Goal: Transaction & Acquisition: Purchase product/service

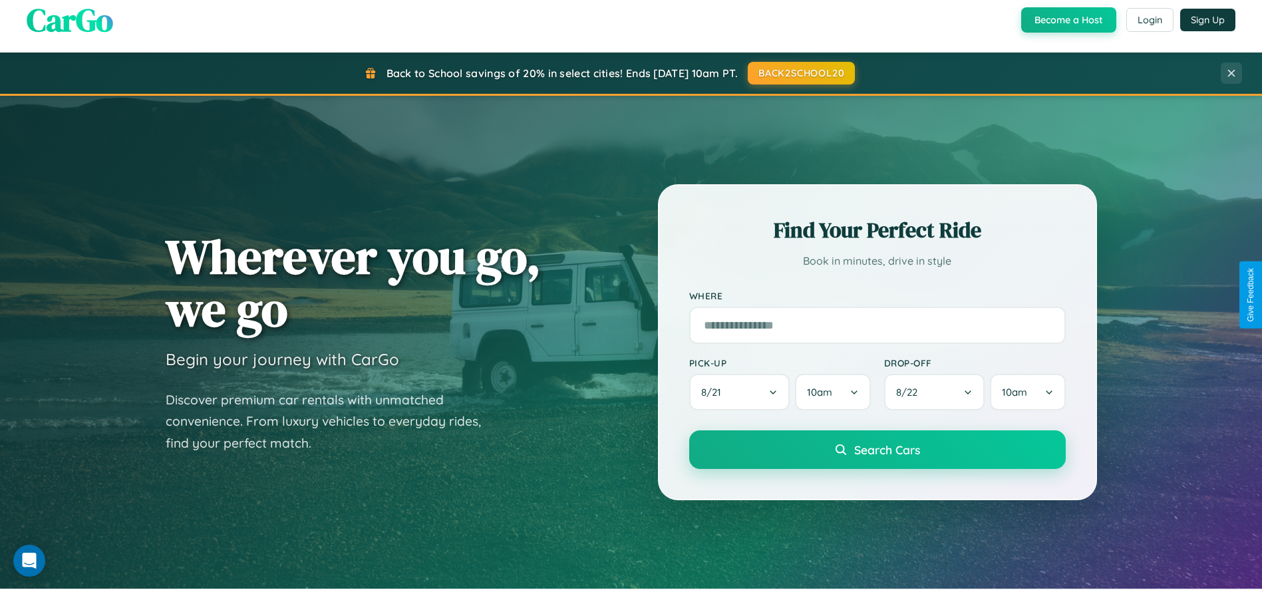
scroll to position [911, 0]
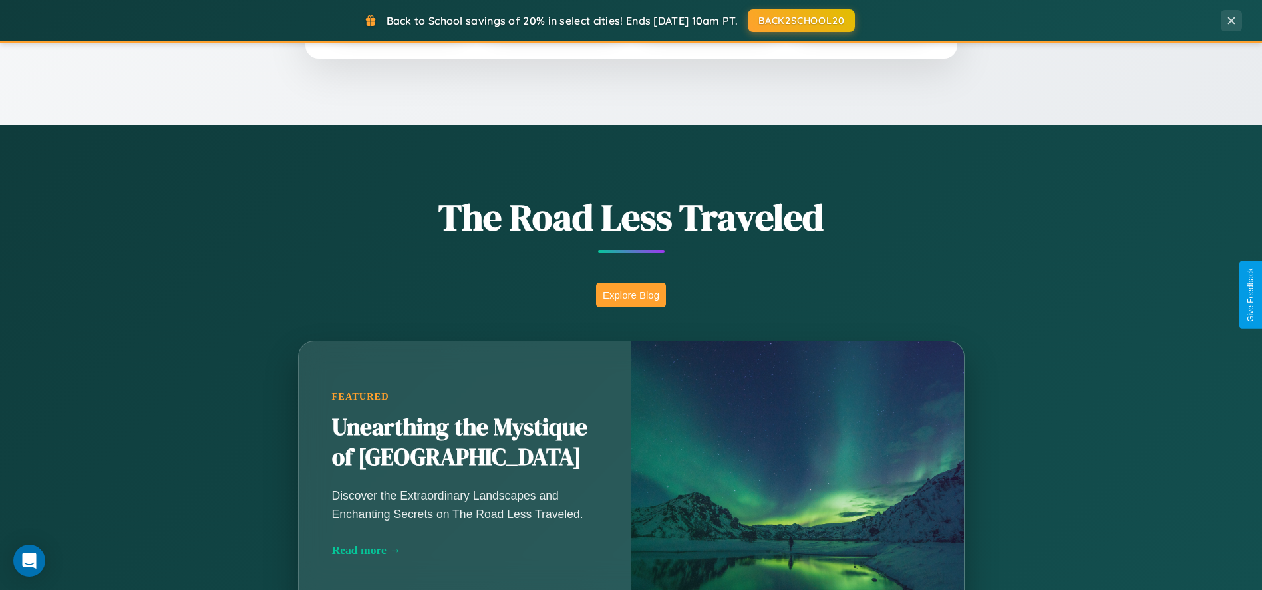
click at [631, 295] on button "Explore Blog" at bounding box center [631, 295] width 70 height 25
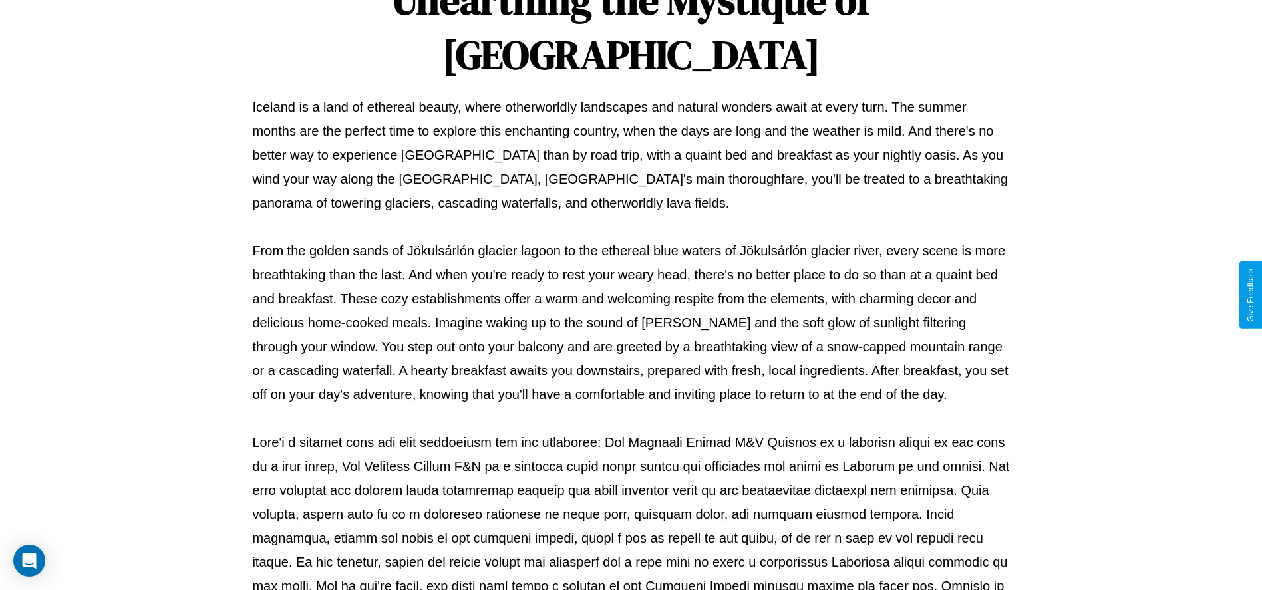
scroll to position [441, 0]
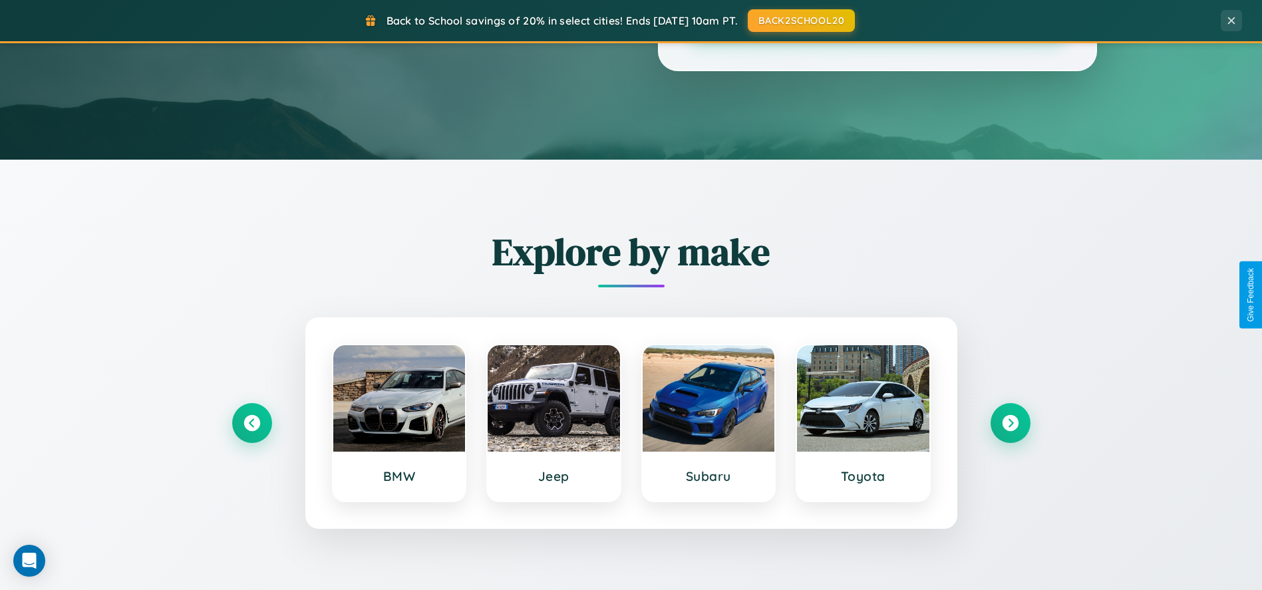
scroll to position [911, 0]
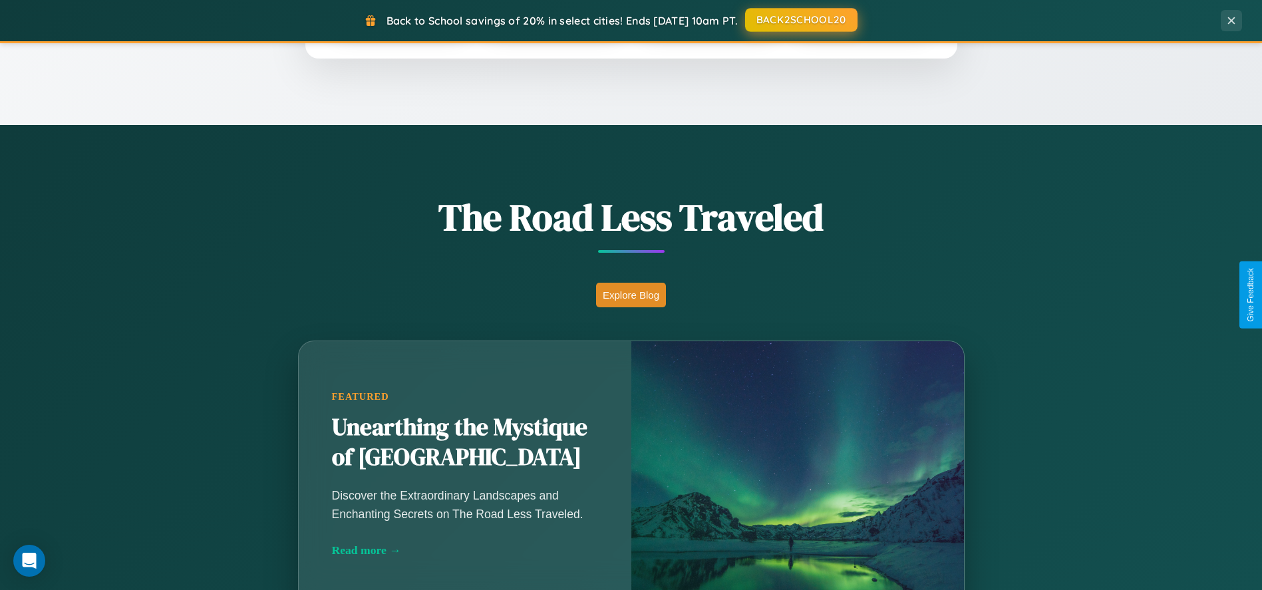
click at [800, 21] on button "BACK2SCHOOL20" at bounding box center [801, 20] width 112 height 24
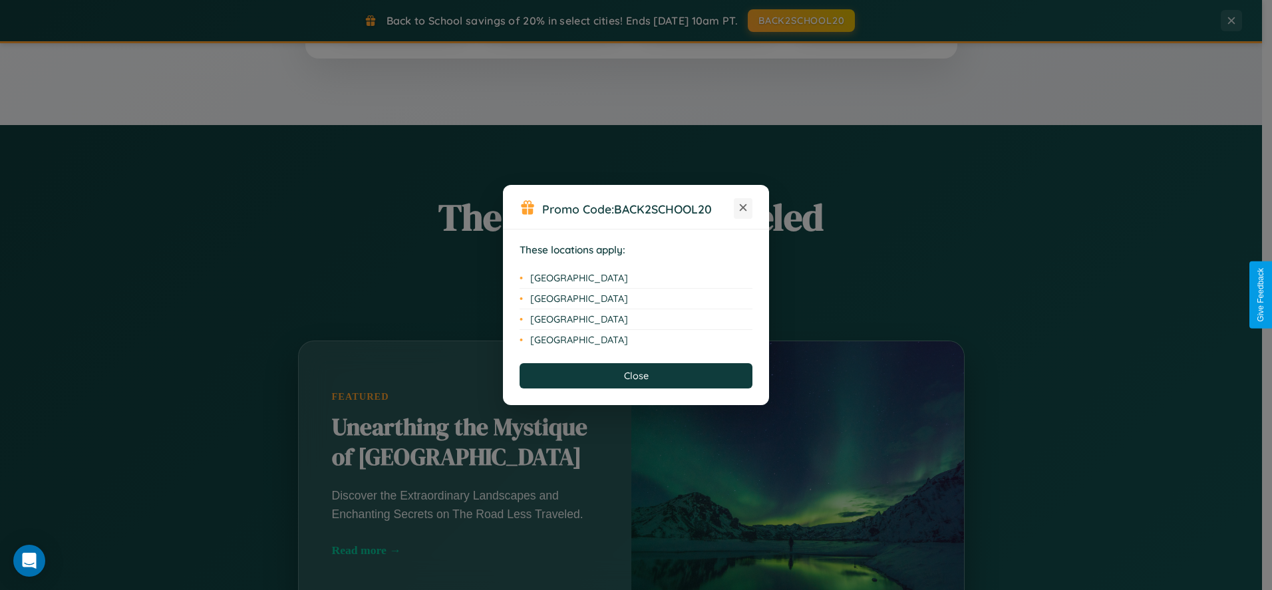
click at [743, 208] on icon at bounding box center [743, 207] width 7 height 7
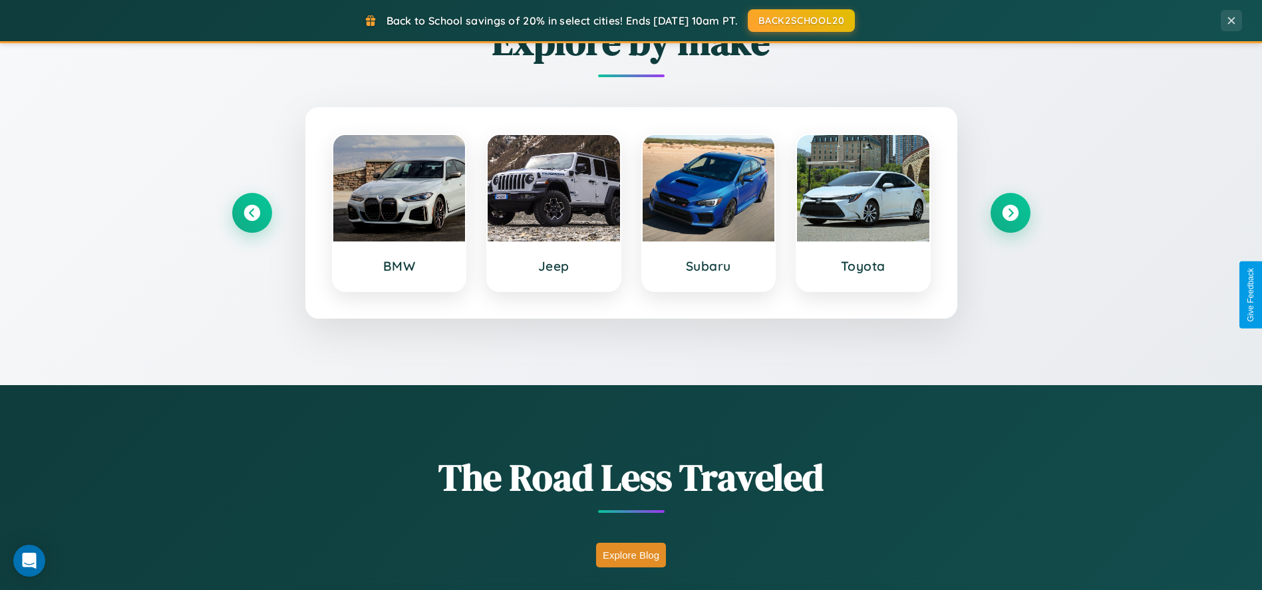
scroll to position [569, 0]
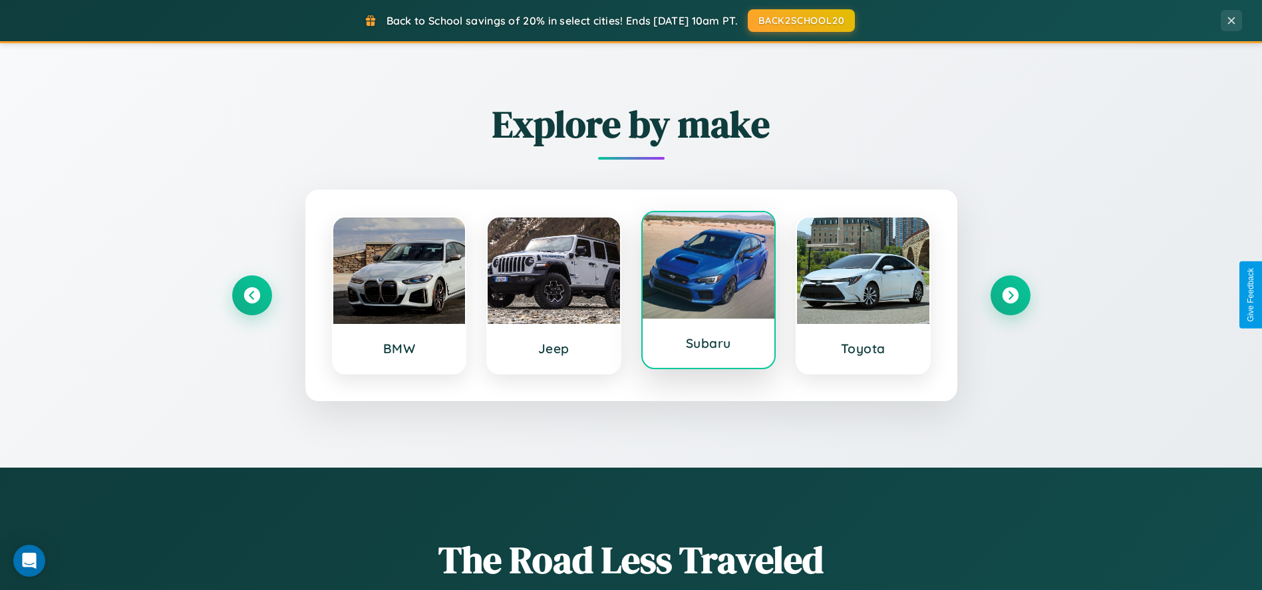
click at [708, 291] on div at bounding box center [709, 265] width 132 height 106
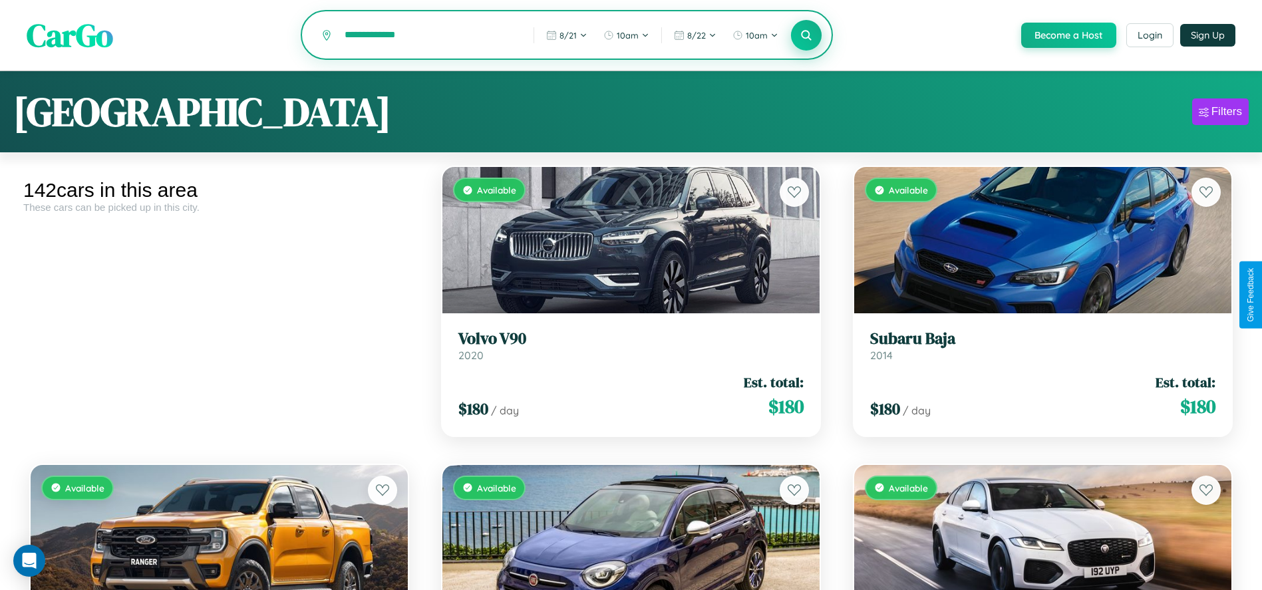
type input "**********"
click at [806, 36] on icon at bounding box center [806, 35] width 13 height 13
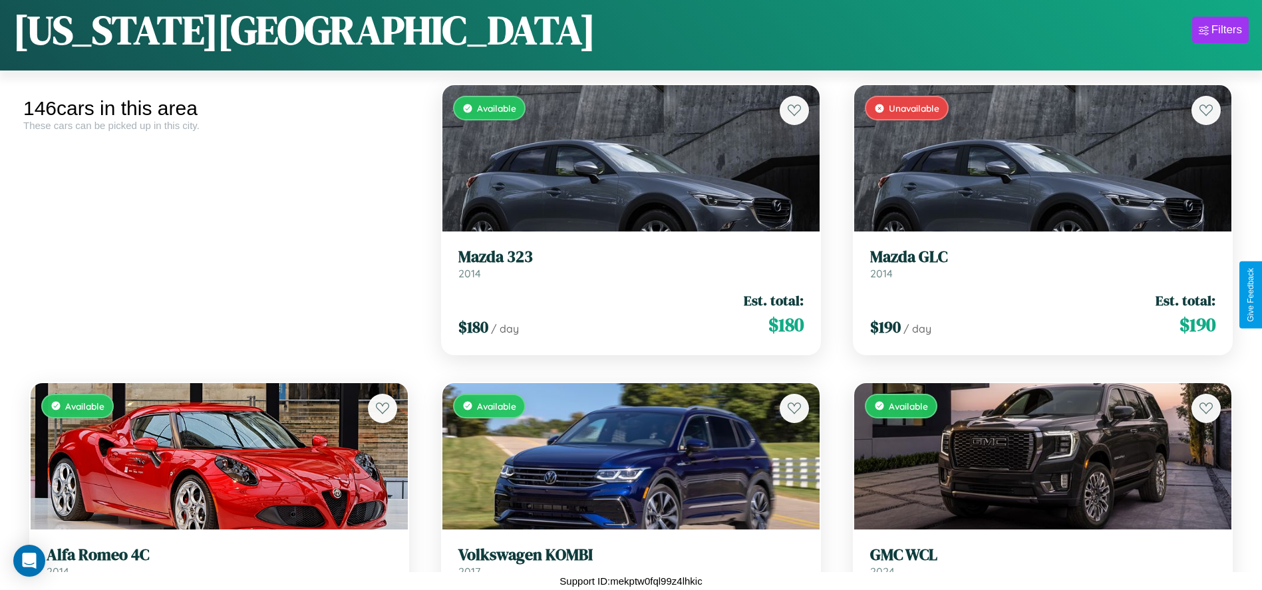
scroll to position [4665, 0]
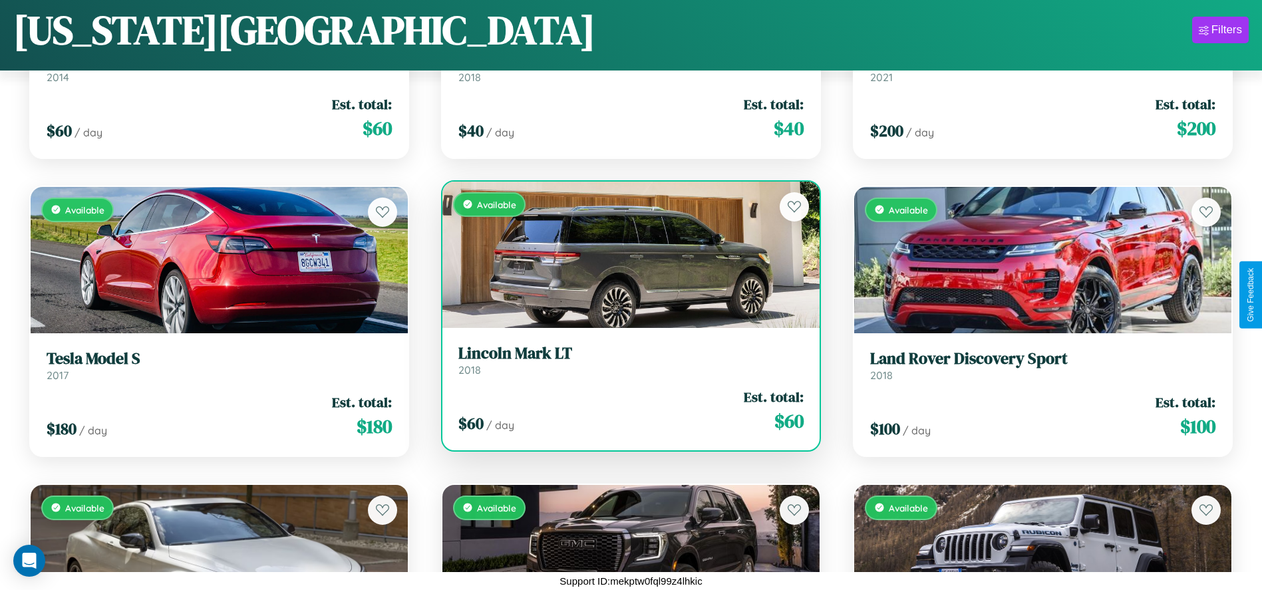
click at [626, 360] on h3 "Lincoln Mark LT" at bounding box center [630, 353] width 345 height 19
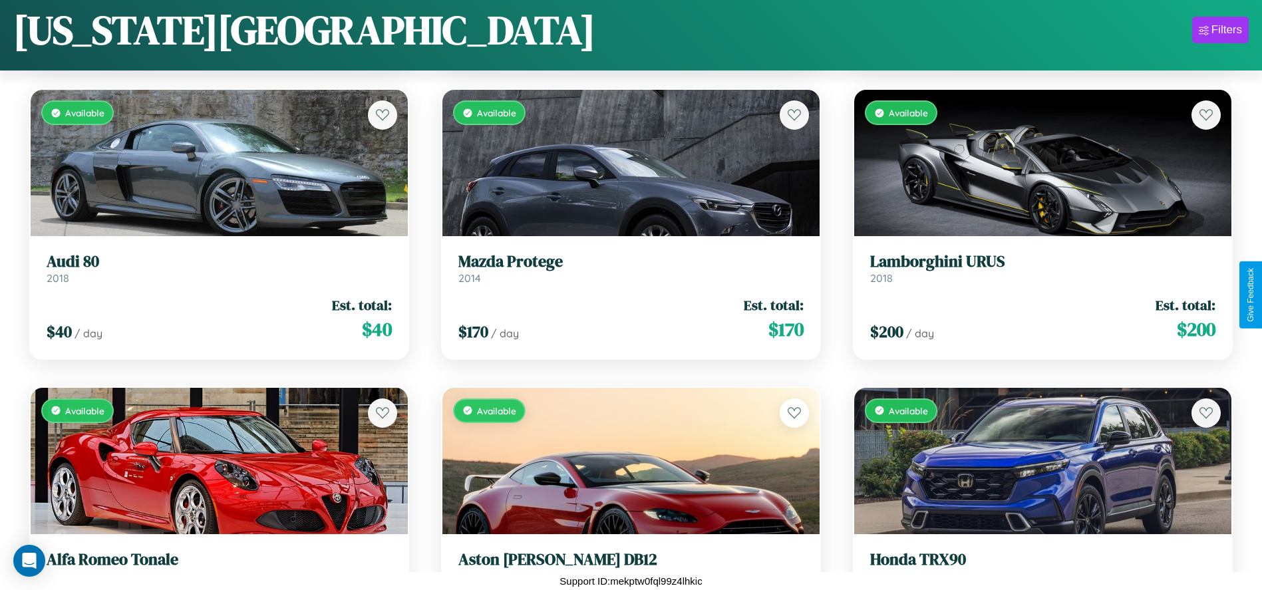
scroll to position [11218, 0]
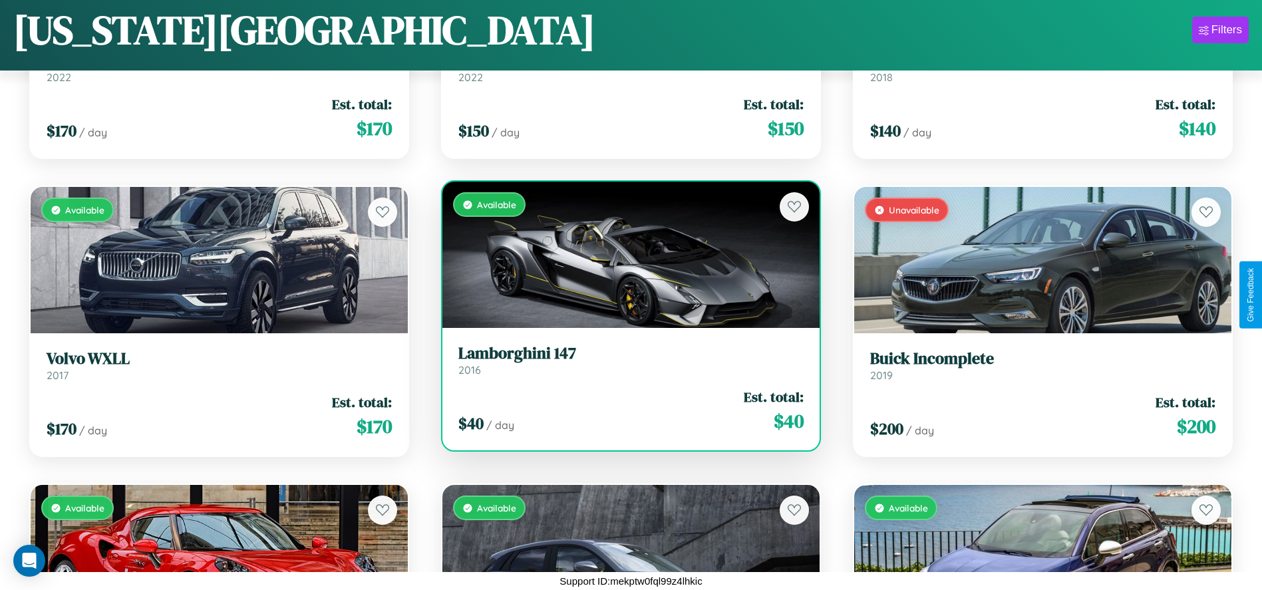
click at [626, 255] on div "Available" at bounding box center [630, 255] width 377 height 146
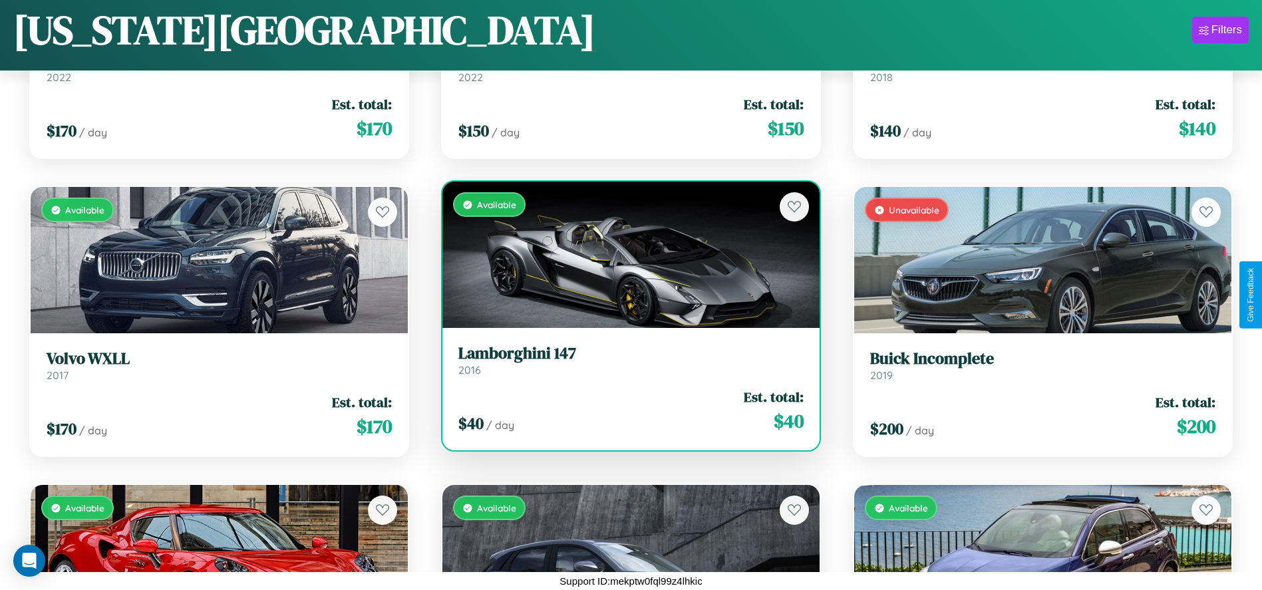
click at [626, 255] on div "Available" at bounding box center [630, 255] width 377 height 146
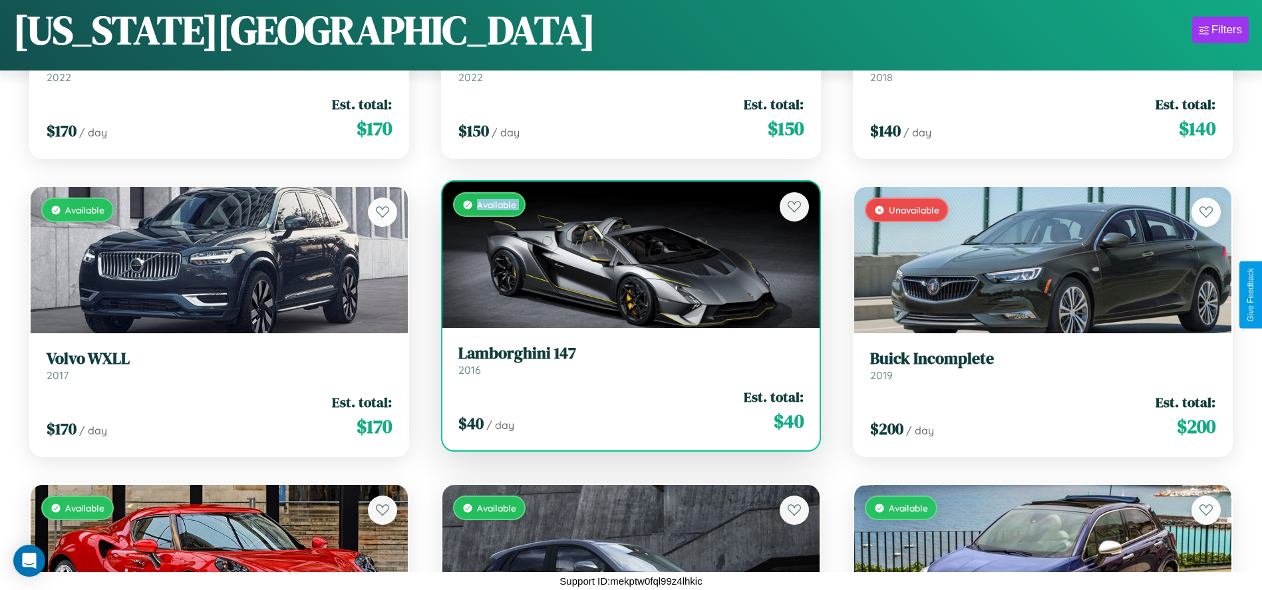
click at [626, 255] on div "Available" at bounding box center [630, 255] width 377 height 146
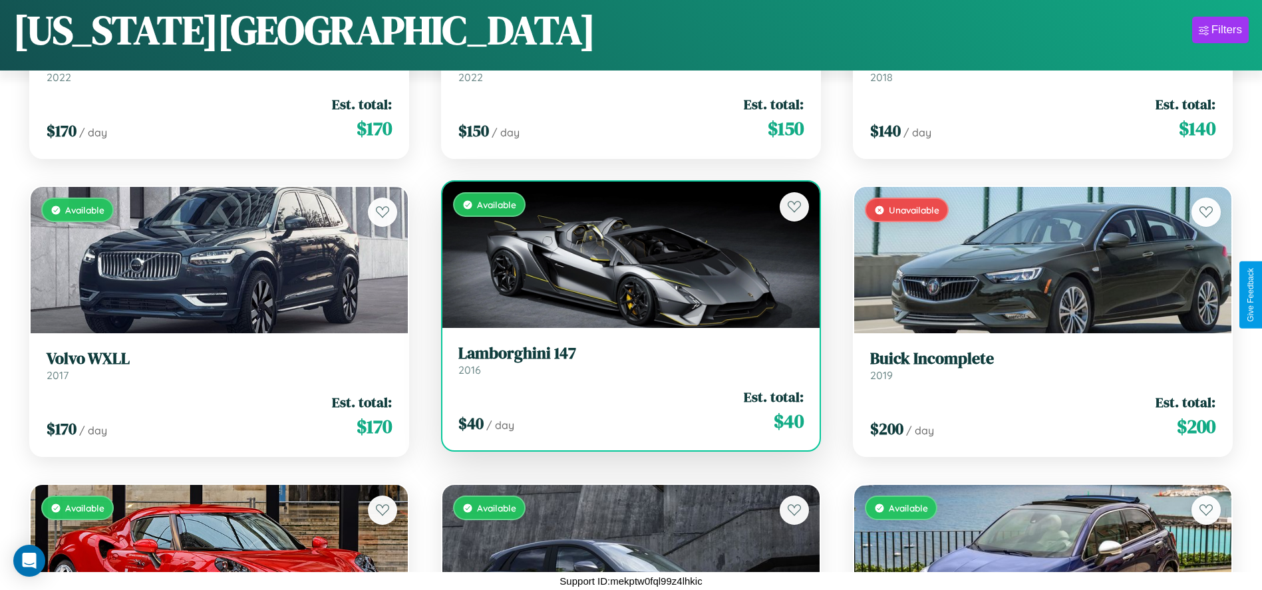
click at [626, 255] on div "Available" at bounding box center [630, 255] width 377 height 146
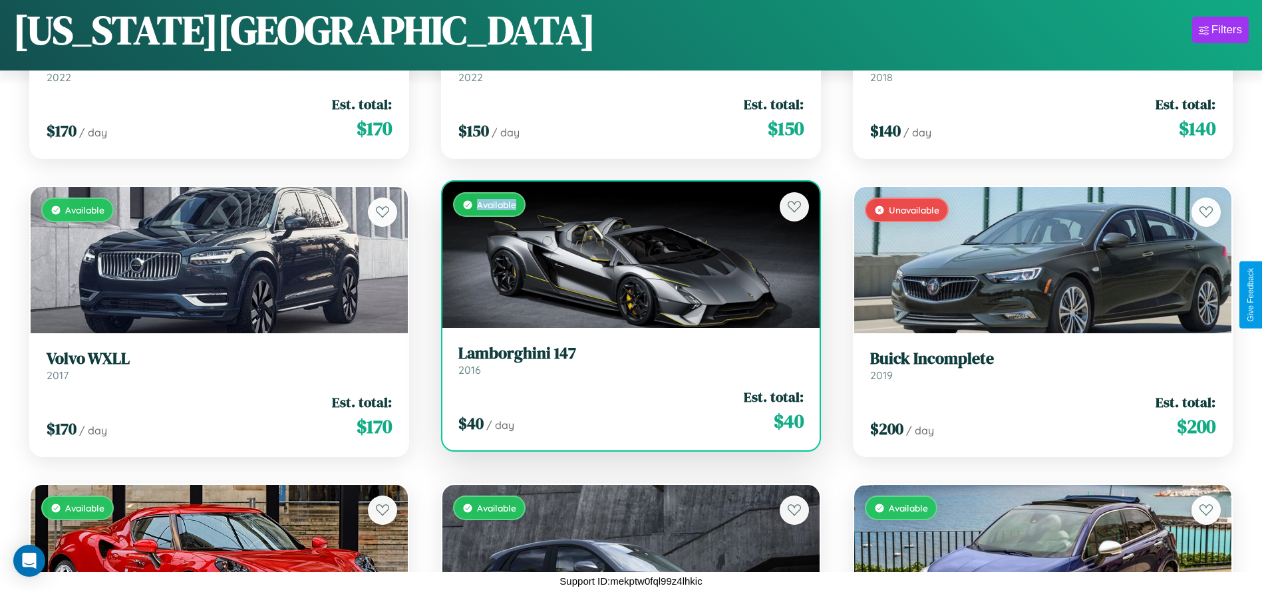
click at [626, 255] on div "Available" at bounding box center [630, 255] width 377 height 146
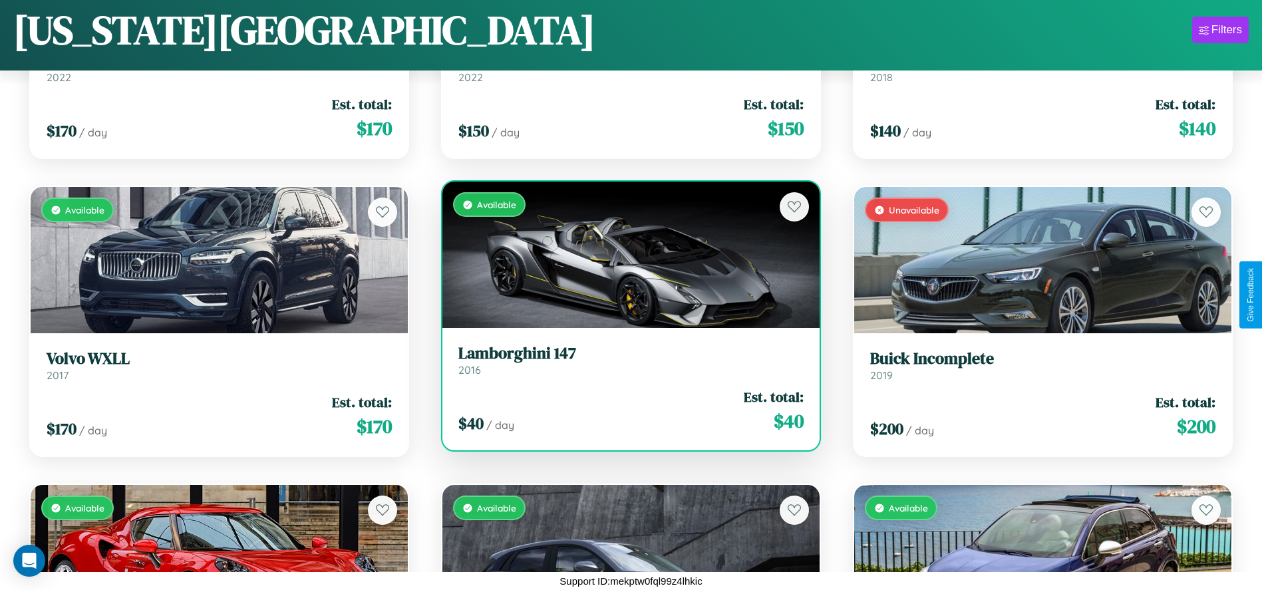
click at [626, 360] on h3 "Lamborghini 147" at bounding box center [630, 353] width 345 height 19
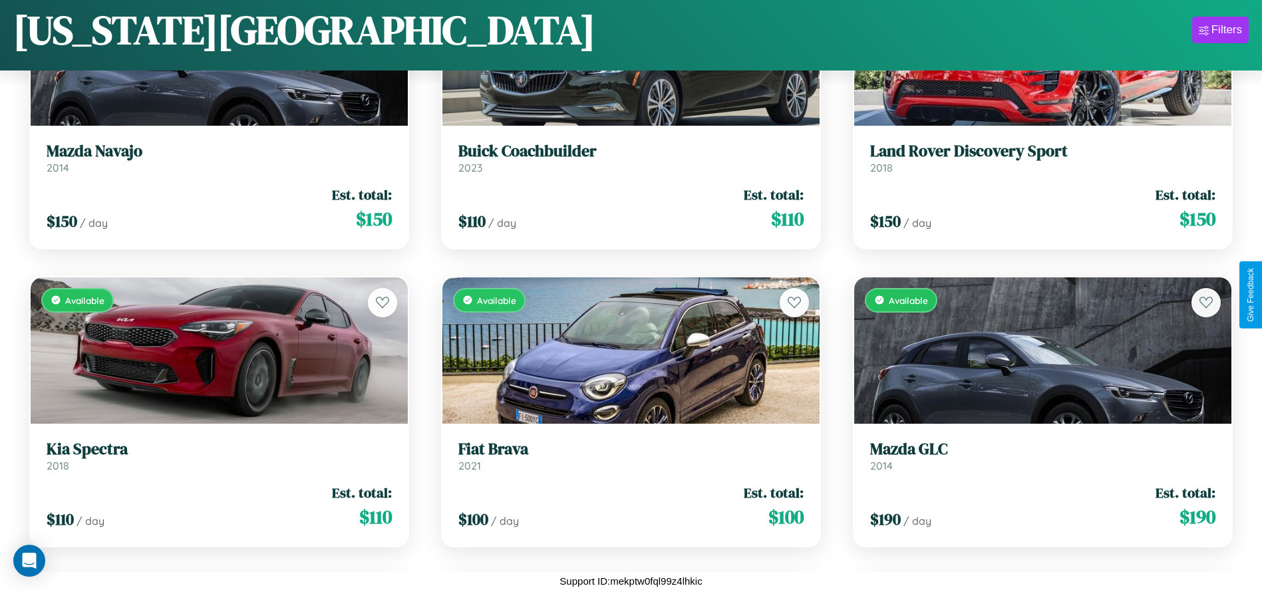
scroll to position [8239, 0]
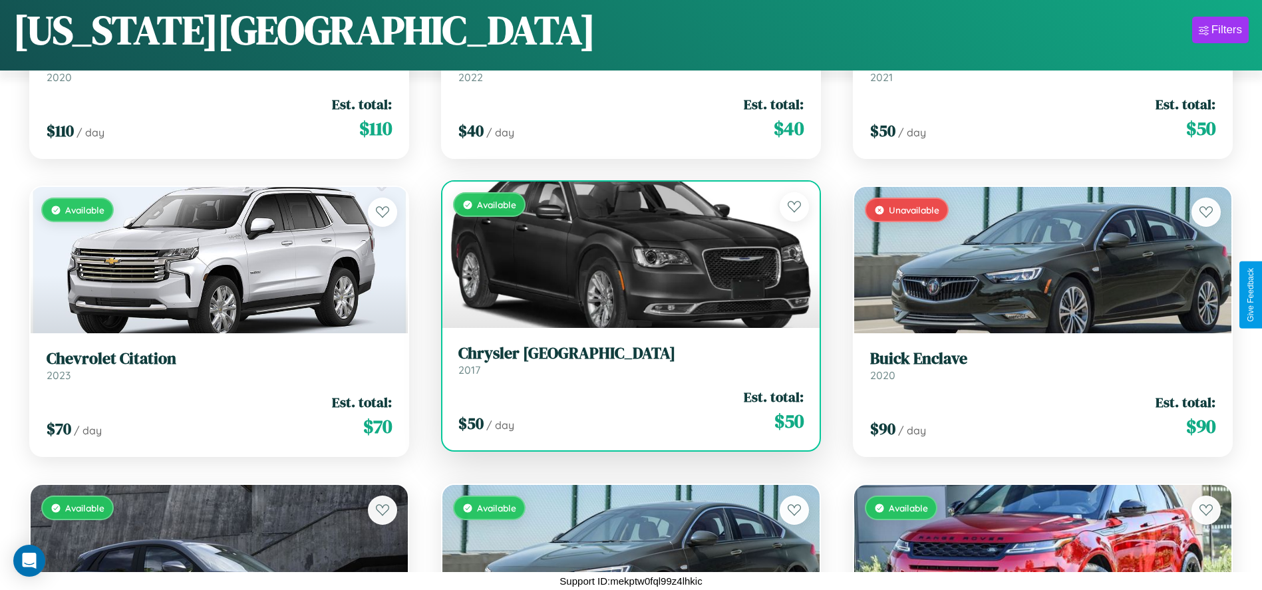
click at [626, 360] on h3 "Chrysler FIFTH AVENUE" at bounding box center [630, 353] width 345 height 19
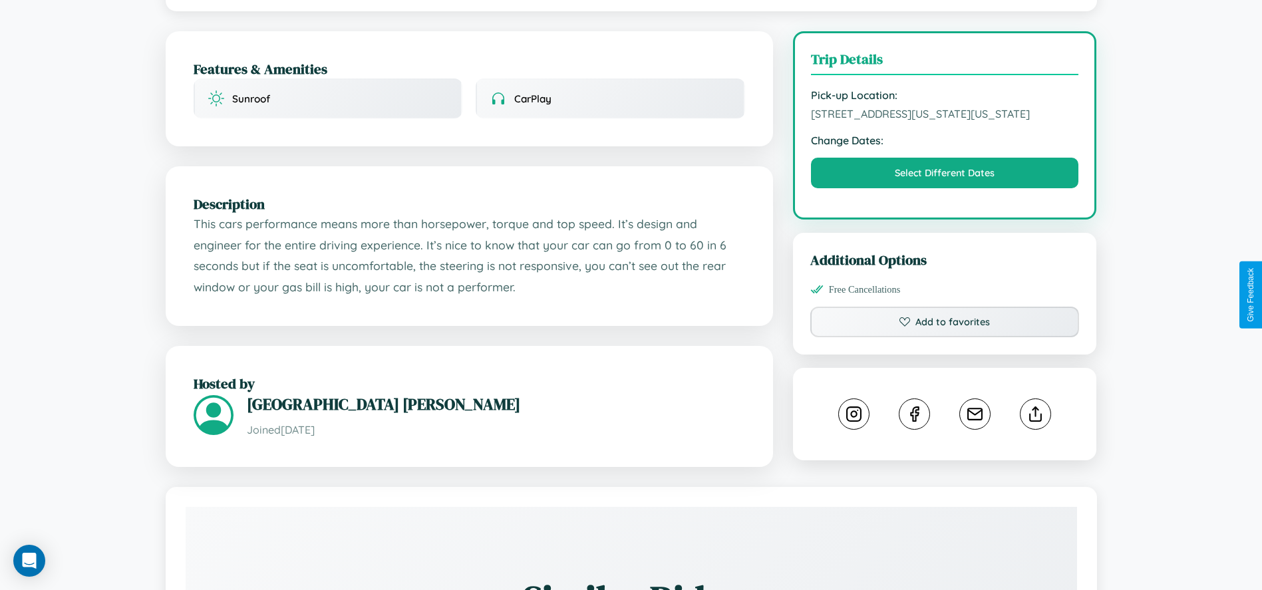
scroll to position [369, 0]
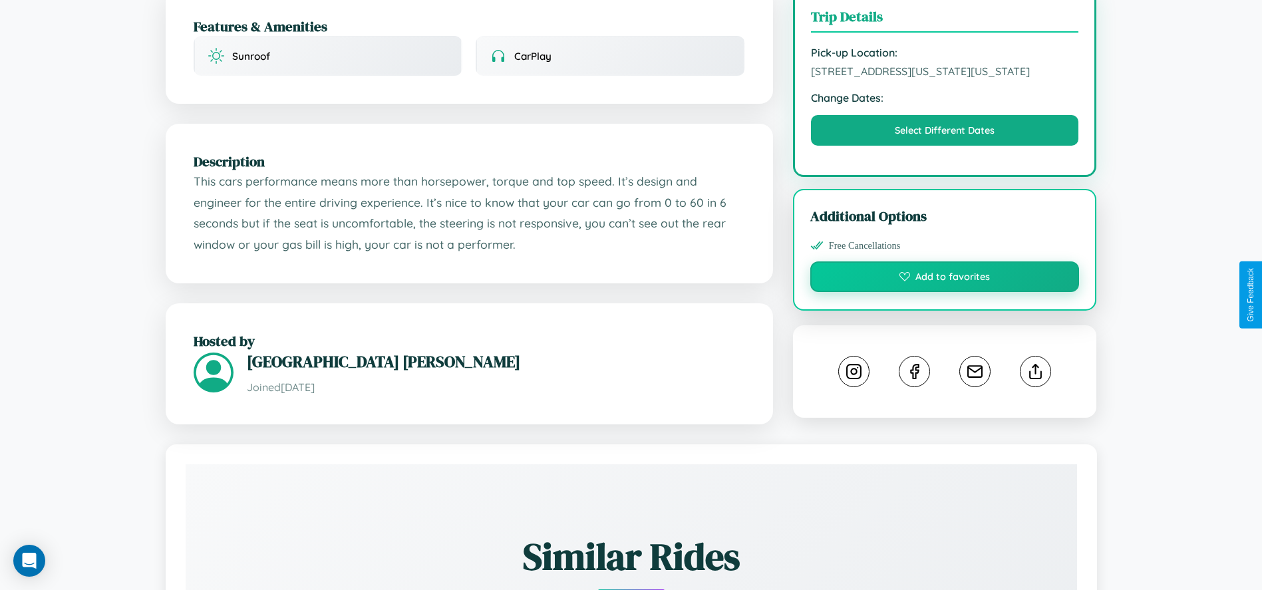
click at [945, 292] on button "Add to favorites" at bounding box center [944, 276] width 269 height 31
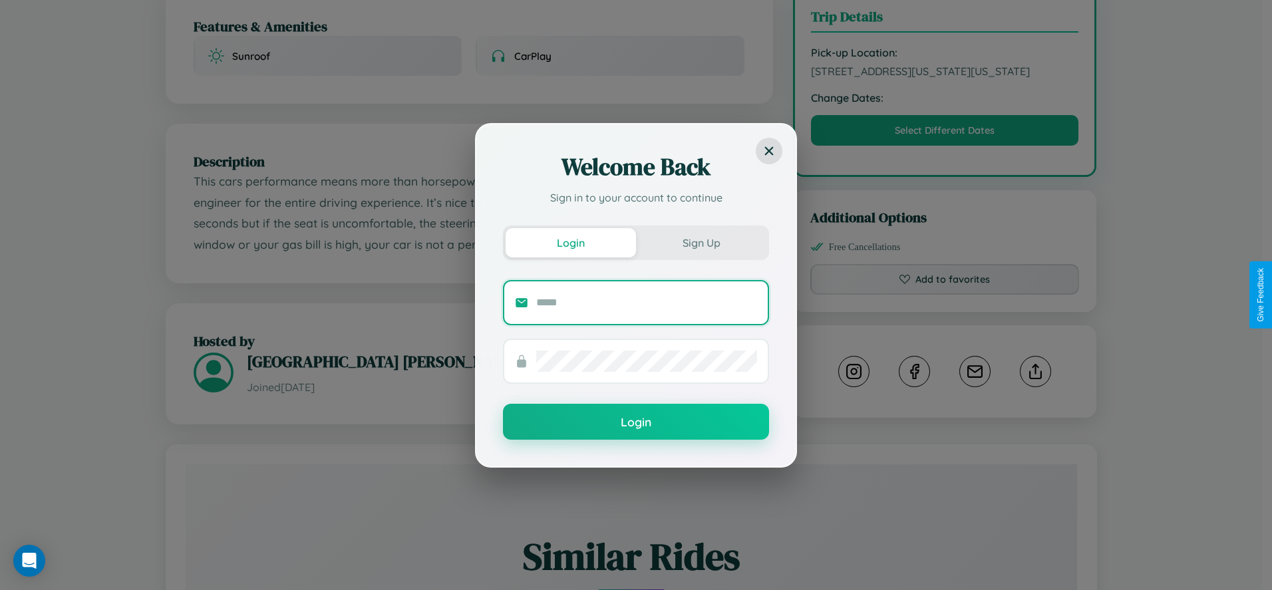
click at [647, 302] on input "text" at bounding box center [646, 302] width 221 height 21
type input "**********"
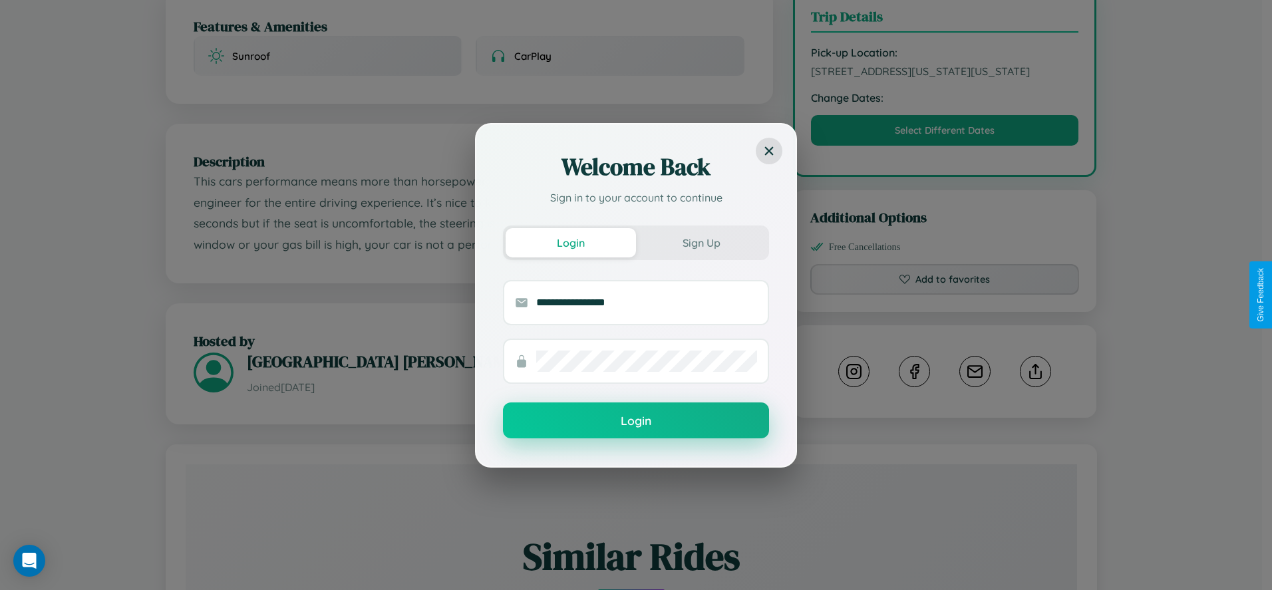
click at [636, 420] on button "Login" at bounding box center [636, 420] width 266 height 36
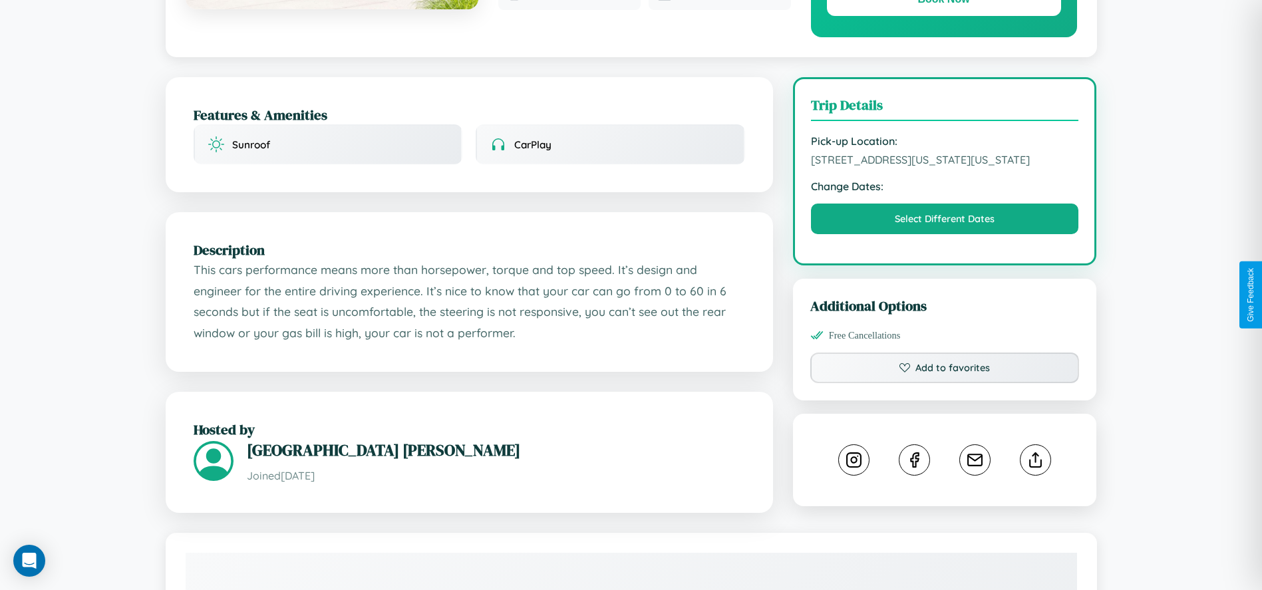
scroll to position [0, 0]
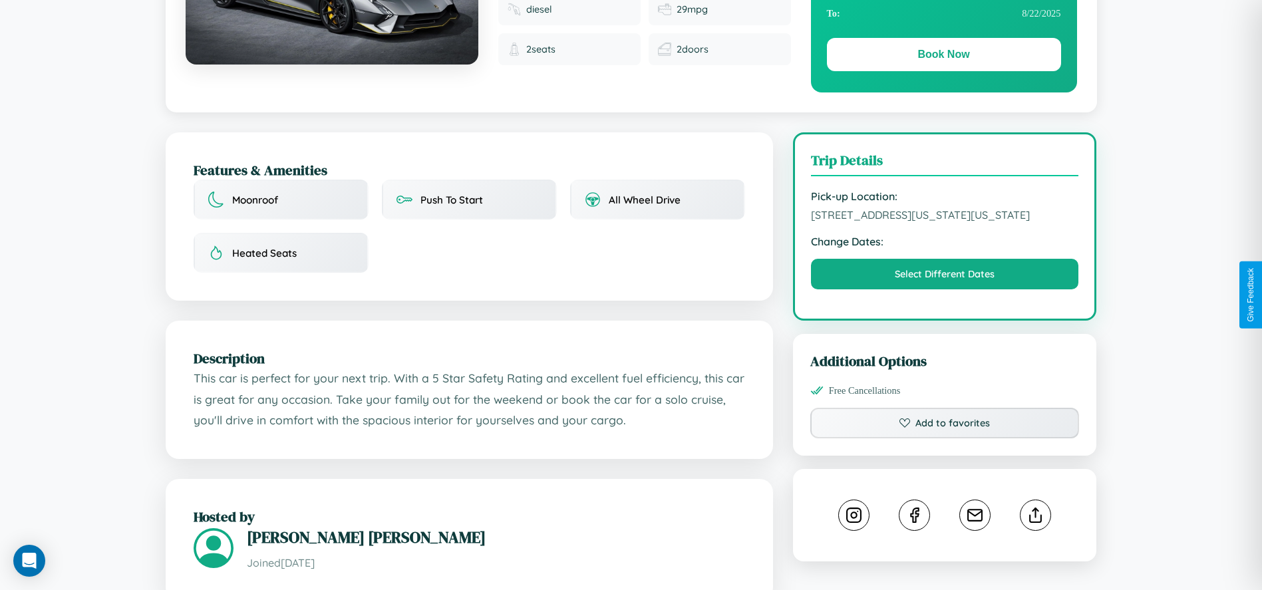
scroll to position [461, 0]
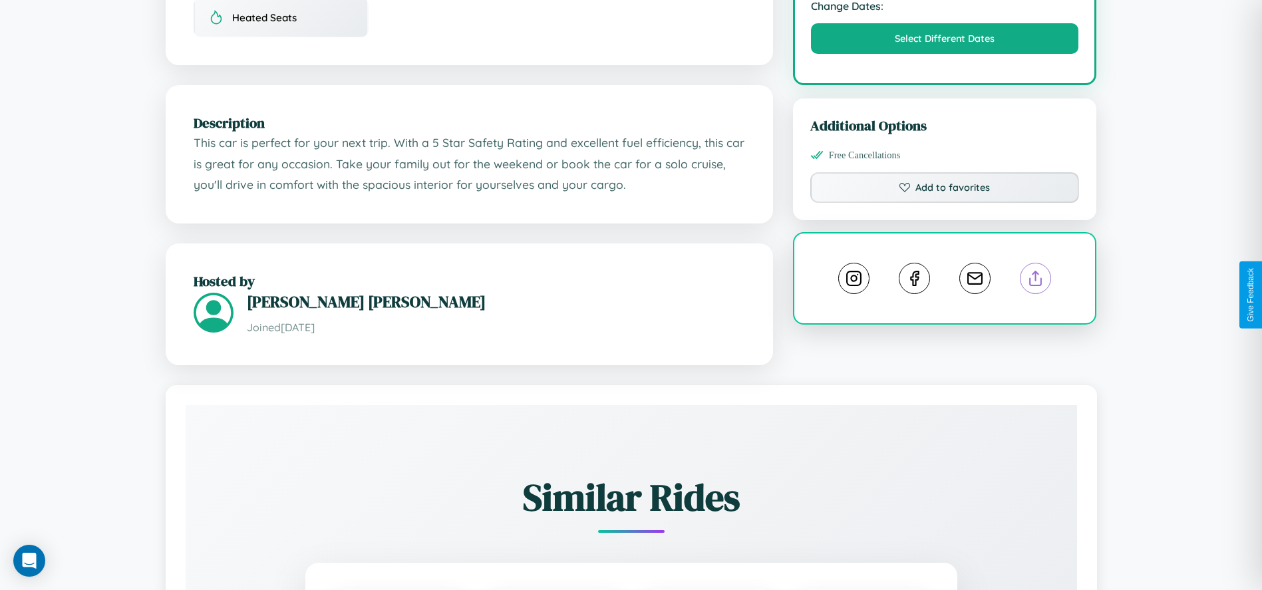
click at [1036, 281] on line at bounding box center [1036, 275] width 0 height 9
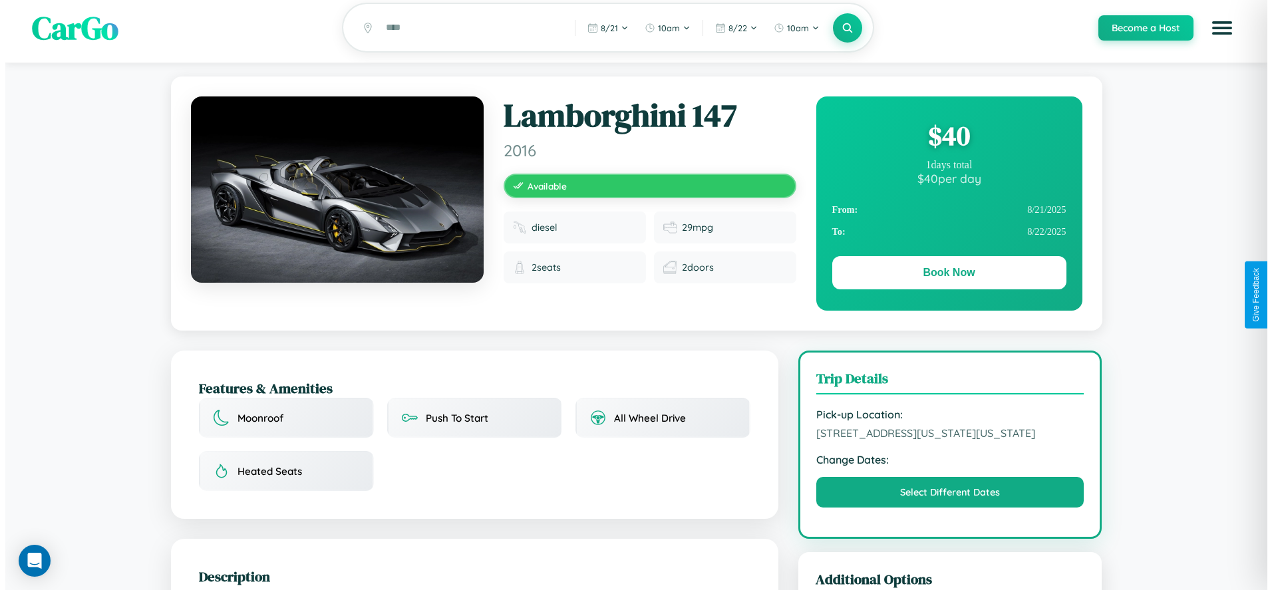
scroll to position [0, 0]
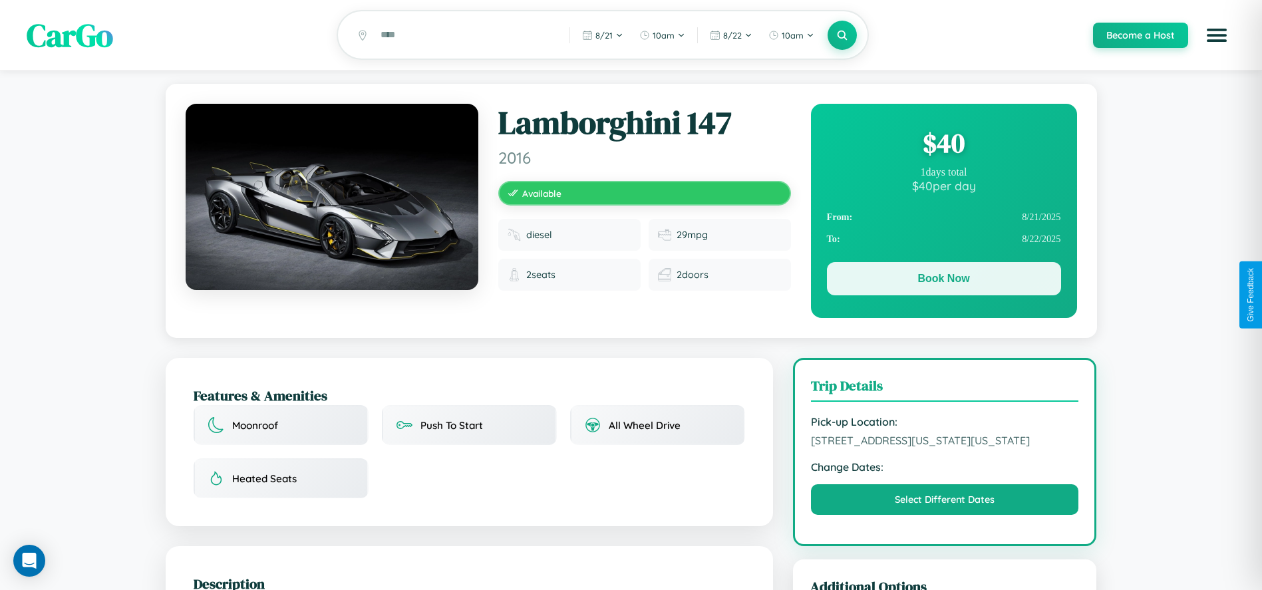
click at [943, 281] on button "Book Now" at bounding box center [944, 278] width 234 height 33
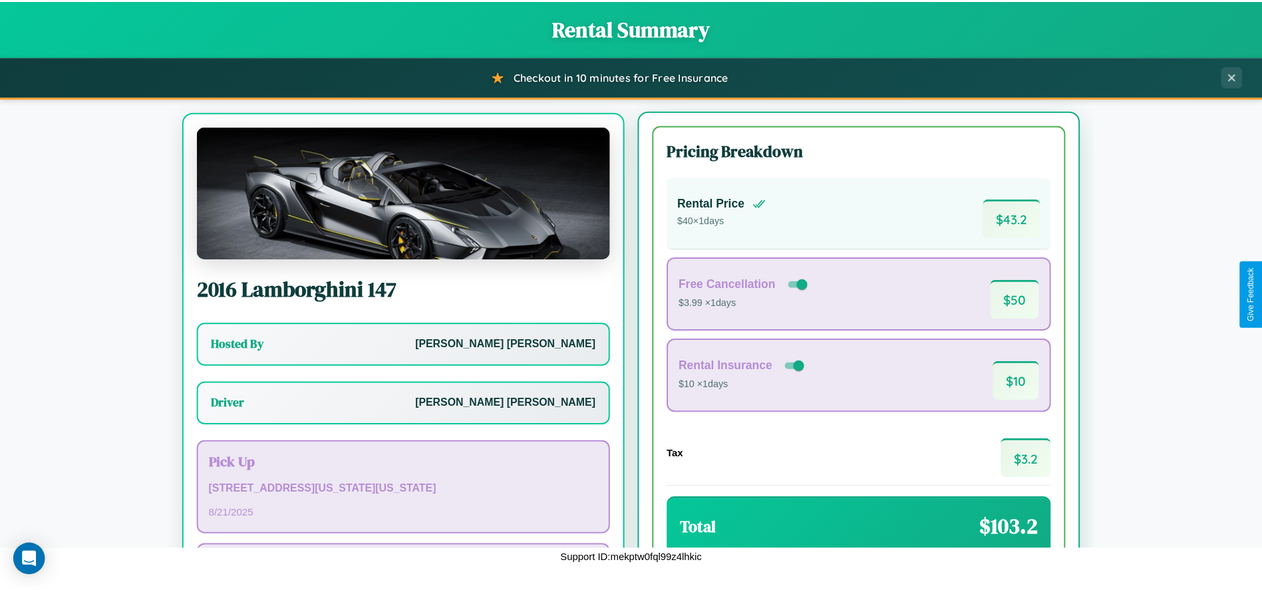
scroll to position [83, 0]
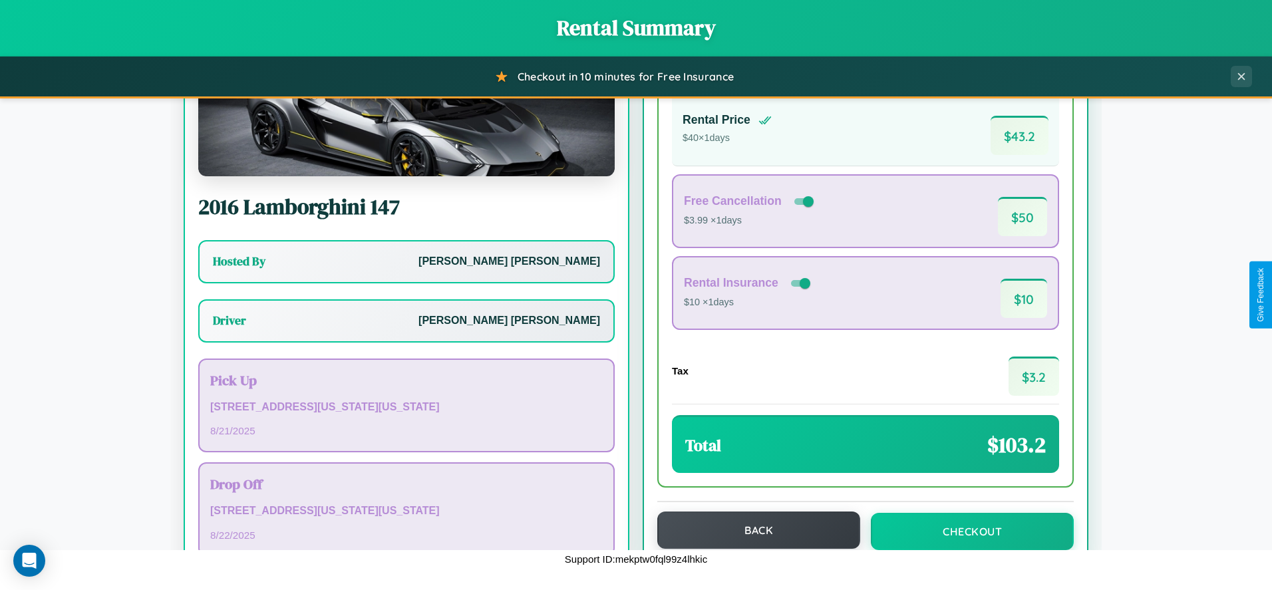
click at [752, 531] on button "Back" at bounding box center [758, 530] width 203 height 37
